Goal: Task Accomplishment & Management: Use online tool/utility

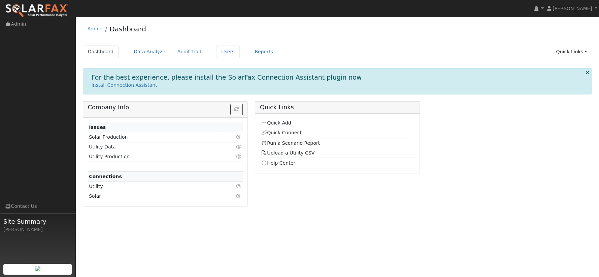
click at [216, 54] on link "Users" at bounding box center [228, 51] width 24 height 12
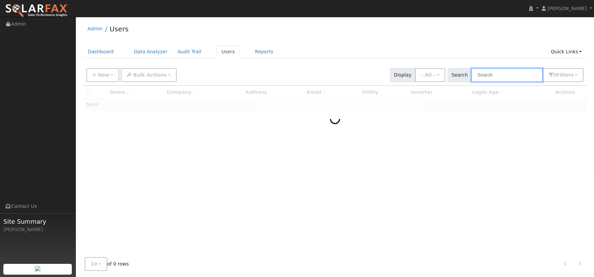
click at [500, 78] on input "text" at bounding box center [506, 75] width 71 height 14
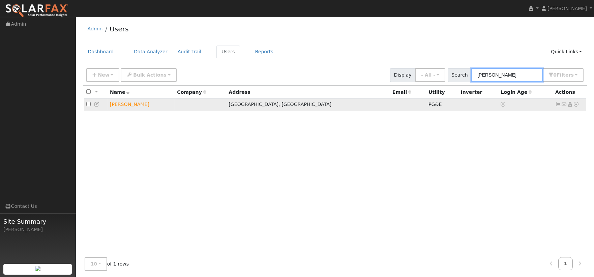
type input "starla"
click at [577, 103] on icon at bounding box center [576, 104] width 6 height 5
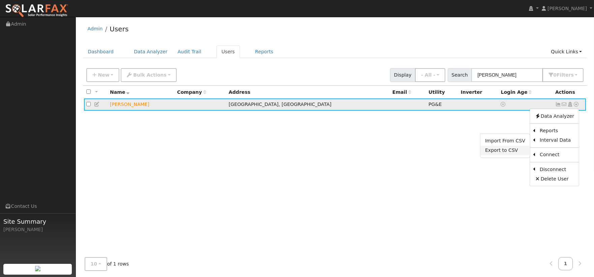
click at [515, 148] on link "Export to CSV" at bounding box center [505, 150] width 50 height 9
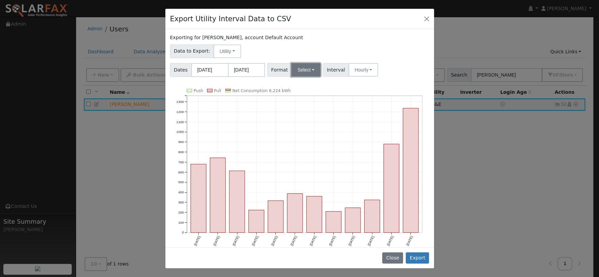
click at [296, 71] on button "Select" at bounding box center [305, 69] width 29 height 13
click at [306, 92] on link "PG&E" at bounding box center [314, 93] width 48 height 9
click at [358, 68] on button "Hourly" at bounding box center [364, 69] width 30 height 13
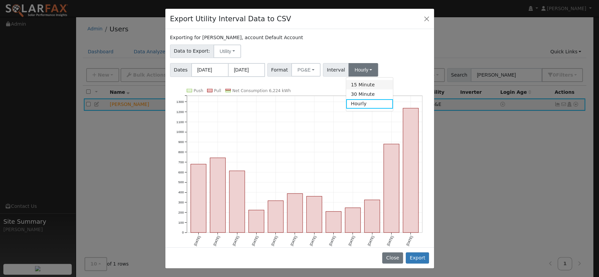
click at [368, 83] on link "15 Minute" at bounding box center [369, 84] width 47 height 9
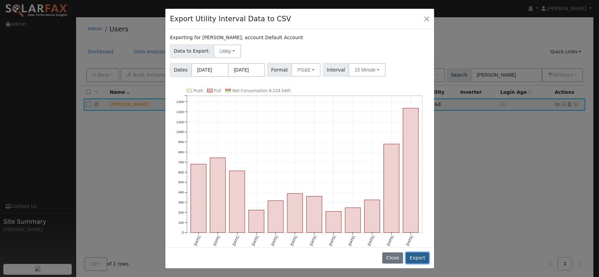
click at [416, 257] on button "Export" at bounding box center [417, 257] width 23 height 11
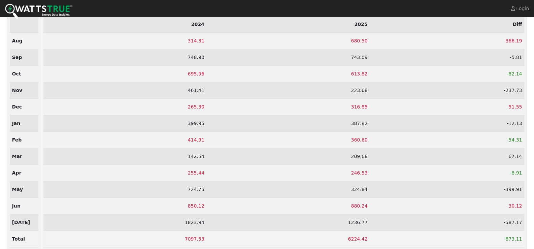
scroll to position [81, 0]
